Goal: Task Accomplishment & Management: Complete application form

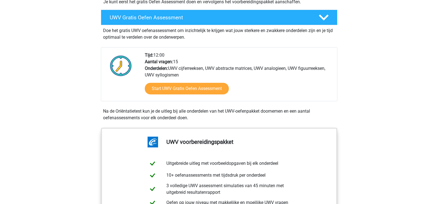
scroll to position [178, 0]
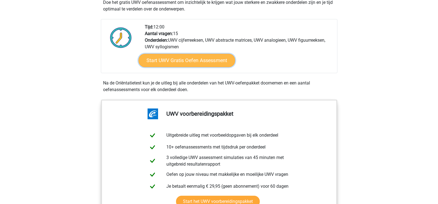
click at [192, 66] on link "Start UWV Gratis Oefen Assessment" at bounding box center [186, 60] width 97 height 13
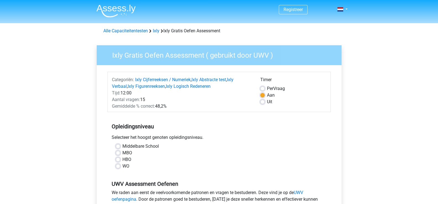
click at [122, 154] on label "MBO" at bounding box center [127, 153] width 10 height 7
click at [119, 154] on input "MBO" at bounding box center [118, 153] width 4 height 6
radio input "true"
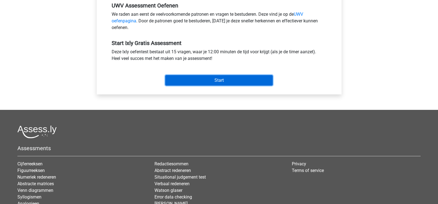
click at [232, 81] on input "Start" at bounding box center [218, 80] width 107 height 10
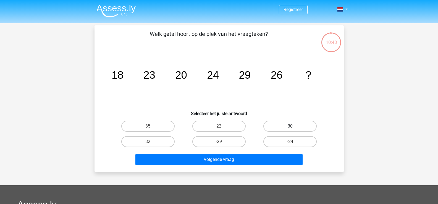
click at [298, 125] on label "30" at bounding box center [289, 126] width 53 height 11
click at [294, 126] on input "30" at bounding box center [292, 128] width 4 height 4
radio input "true"
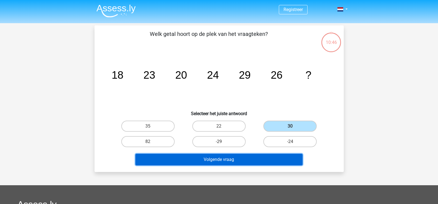
click at [276, 156] on button "Volgende vraag" at bounding box center [218, 160] width 167 height 12
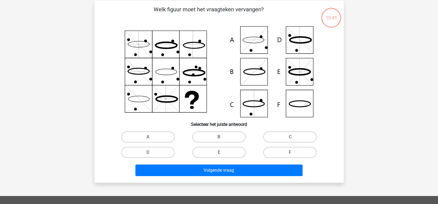
scroll to position [25, 0]
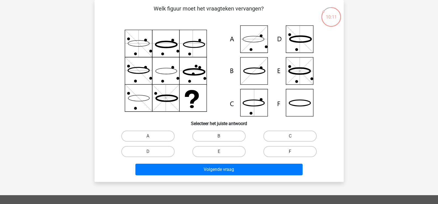
click at [297, 150] on label "F" at bounding box center [289, 151] width 53 height 11
click at [294, 152] on input "F" at bounding box center [292, 154] width 4 height 4
radio input "true"
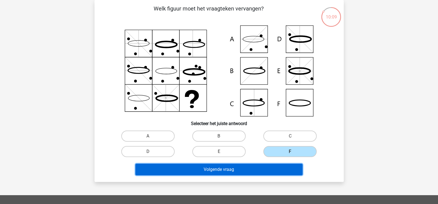
click at [286, 168] on button "Volgende vraag" at bounding box center [218, 170] width 167 height 12
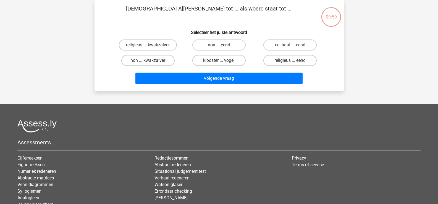
click at [238, 47] on label "non ... eend" at bounding box center [218, 44] width 53 height 11
click at [222, 47] on input "non ... eend" at bounding box center [221, 47] width 4 height 4
radio input "true"
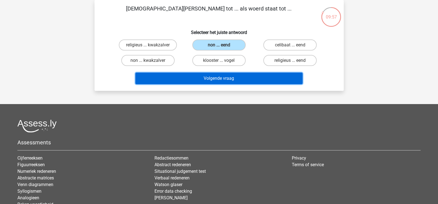
click at [248, 79] on button "Volgende vraag" at bounding box center [218, 79] width 167 height 12
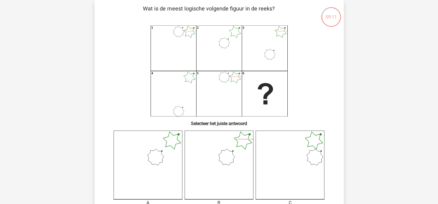
click at [312, 159] on icon at bounding box center [289, 165] width 69 height 69
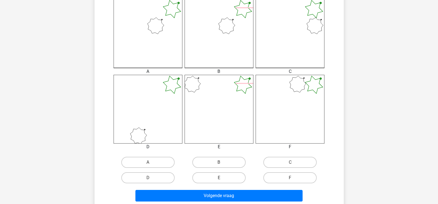
scroll to position [158, 0]
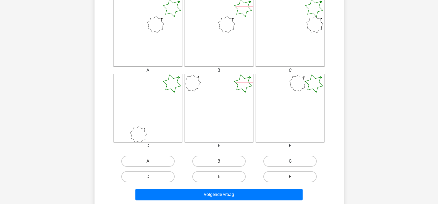
click at [297, 164] on label "C" at bounding box center [289, 161] width 53 height 11
click at [294, 164] on input "C" at bounding box center [292, 163] width 4 height 4
radio input "true"
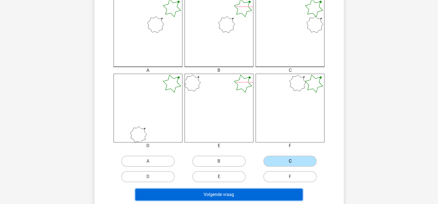
click at [288, 193] on button "Volgende vraag" at bounding box center [218, 195] width 167 height 12
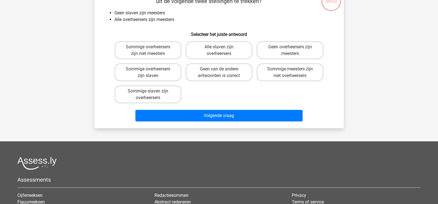
scroll to position [25, 0]
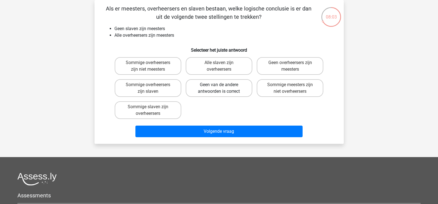
click at [205, 82] on label "Geen van de andere antwoorden is correct" at bounding box center [219, 88] width 67 height 18
click at [219, 85] on input "Geen van de andere antwoorden is correct" at bounding box center [221, 87] width 4 height 4
radio input "true"
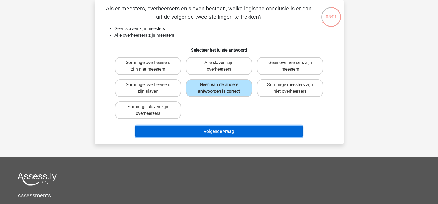
click at [233, 131] on button "Volgende vraag" at bounding box center [218, 132] width 167 height 12
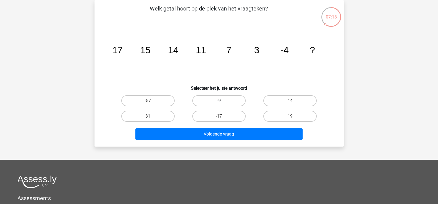
click at [231, 104] on label "-9" at bounding box center [218, 100] width 53 height 11
click at [222, 104] on input "-9" at bounding box center [221, 103] width 4 height 4
radio input "true"
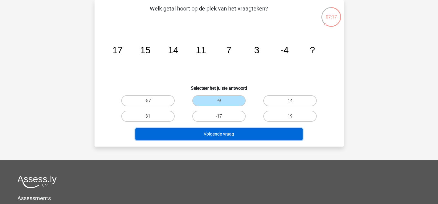
click at [235, 133] on button "Volgende vraag" at bounding box center [218, 134] width 167 height 12
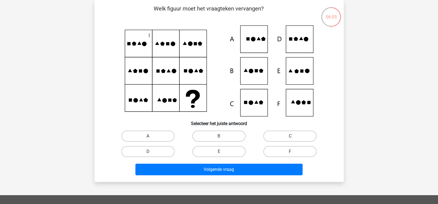
click at [278, 134] on label "C" at bounding box center [289, 136] width 53 height 11
click at [290, 136] on input "C" at bounding box center [292, 138] width 4 height 4
radio input "true"
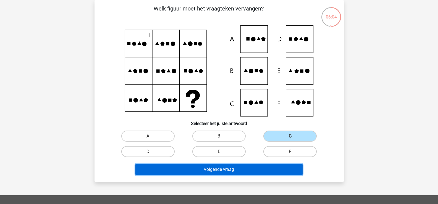
click at [265, 172] on button "Volgende vraag" at bounding box center [218, 170] width 167 height 12
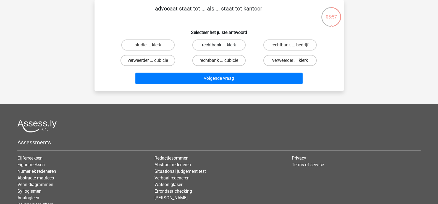
click at [233, 43] on label "rechtbank ... klerk" at bounding box center [218, 44] width 53 height 11
click at [222, 45] on input "rechtbank ... klerk" at bounding box center [221, 47] width 4 height 4
radio input "true"
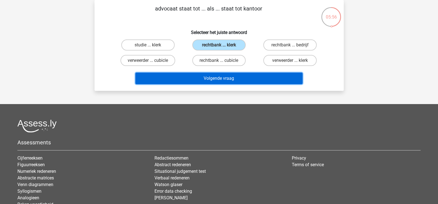
click at [239, 76] on button "Volgende vraag" at bounding box center [218, 79] width 167 height 12
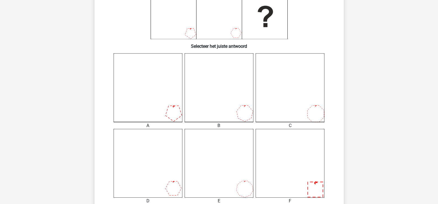
scroll to position [281, 0]
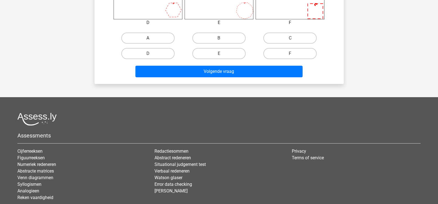
click at [160, 41] on label "A" at bounding box center [147, 38] width 53 height 11
click at [151, 41] on input "A" at bounding box center [150, 40] width 4 height 4
radio input "true"
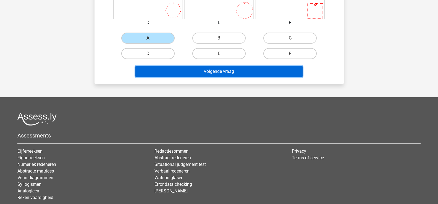
click at [210, 73] on button "Volgende vraag" at bounding box center [218, 72] width 167 height 12
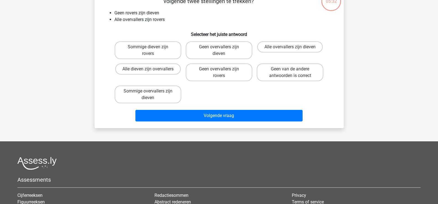
scroll to position [25, 0]
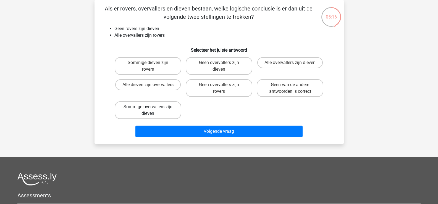
click at [169, 109] on label "Sommige overvallers zijn dieven" at bounding box center [148, 110] width 67 height 18
click at [151, 109] on input "Sommige overvallers zijn dieven" at bounding box center [150, 109] width 4 height 4
radio input "true"
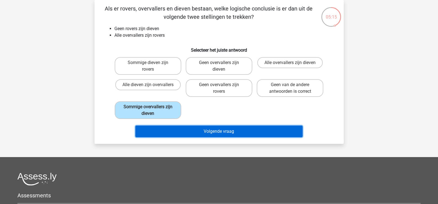
click at [207, 132] on button "Volgende vraag" at bounding box center [218, 132] width 167 height 12
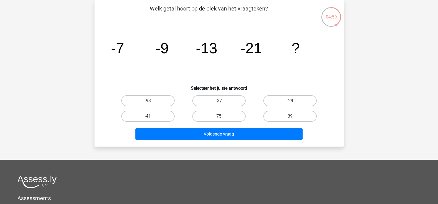
click at [144, 118] on label "-41" at bounding box center [147, 116] width 53 height 11
click at [148, 118] on input "-41" at bounding box center [150, 118] width 4 height 4
radio input "true"
click at [218, 98] on label "-37" at bounding box center [218, 100] width 53 height 11
click at [219, 101] on input "-37" at bounding box center [221, 103] width 4 height 4
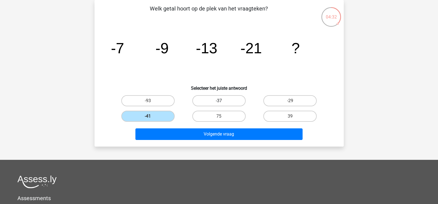
radio input "true"
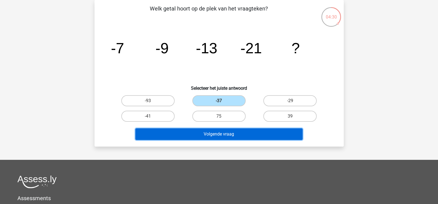
click at [229, 133] on button "Volgende vraag" at bounding box center [218, 134] width 167 height 12
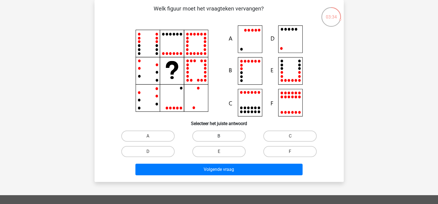
click at [227, 138] on label "B" at bounding box center [218, 136] width 53 height 11
click at [222, 138] on input "B" at bounding box center [221, 138] width 4 height 4
radio input "true"
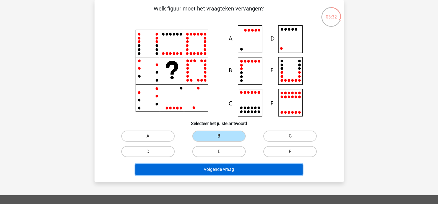
click at [238, 167] on button "Volgende vraag" at bounding box center [218, 170] width 167 height 12
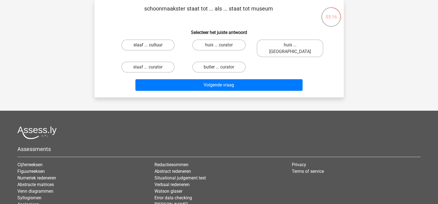
click at [168, 45] on label "slaaf ... cultuur" at bounding box center [147, 44] width 53 height 11
click at [151, 45] on input "slaaf ... cultuur" at bounding box center [150, 47] width 4 height 4
radio input "true"
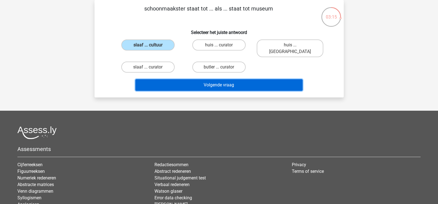
click at [218, 80] on button "Volgende vraag" at bounding box center [218, 85] width 167 height 12
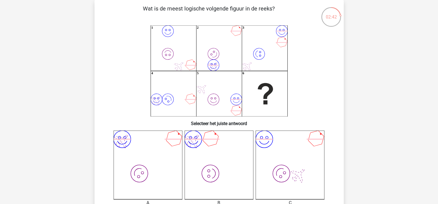
scroll to position [204, 0]
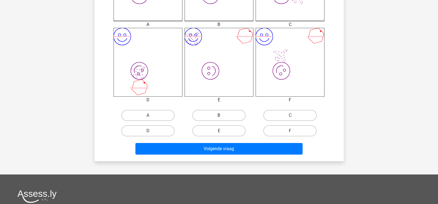
click at [225, 115] on label "B" at bounding box center [218, 115] width 53 height 11
click at [222, 115] on input "B" at bounding box center [221, 117] width 4 height 4
radio input "true"
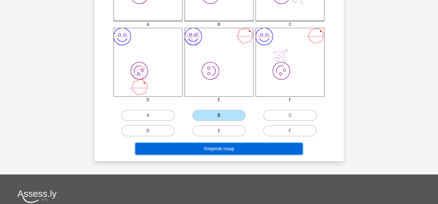
click at [231, 149] on button "Volgende vraag" at bounding box center [218, 149] width 167 height 12
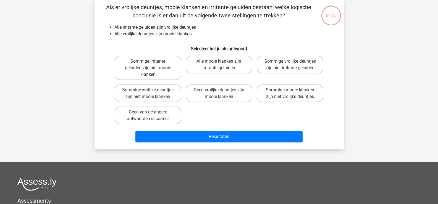
scroll to position [25, 0]
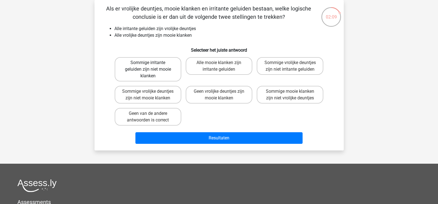
click at [170, 75] on label "Sommige irritante geluiden zijn niet mooie klanken" at bounding box center [148, 69] width 67 height 24
click at [151, 66] on input "Sommige irritante geluiden zijn niet mooie klanken" at bounding box center [150, 65] width 4 height 4
radio input "true"
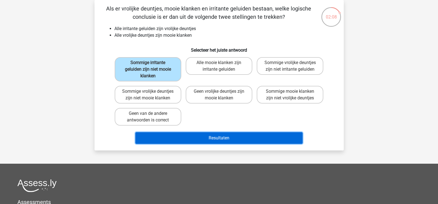
click at [232, 137] on button "Resultaten" at bounding box center [218, 138] width 167 height 12
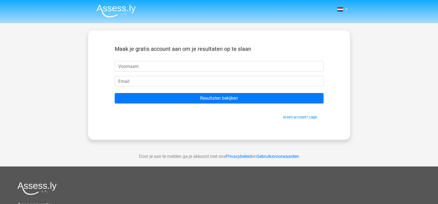
click at [160, 66] on input "text" at bounding box center [219, 66] width 209 height 10
type input "[PERSON_NAME]"
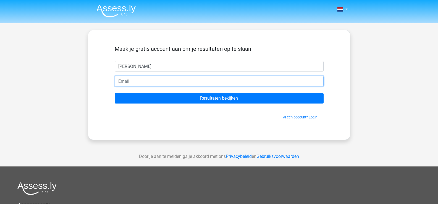
click at [160, 80] on input "email" at bounding box center [219, 81] width 209 height 10
type input "[EMAIL_ADDRESS][DOMAIN_NAME]"
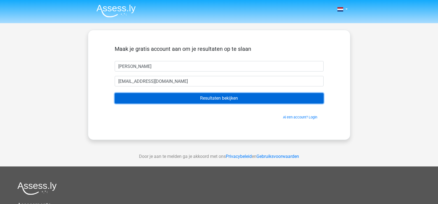
click at [195, 99] on input "Resultaten bekijken" at bounding box center [219, 98] width 209 height 10
